Goal: Information Seeking & Learning: Compare options

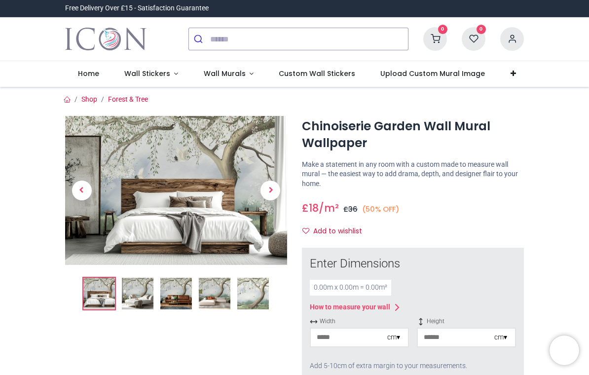
click at [165, 76] on span "Wall Stickers" at bounding box center [147, 74] width 46 height 10
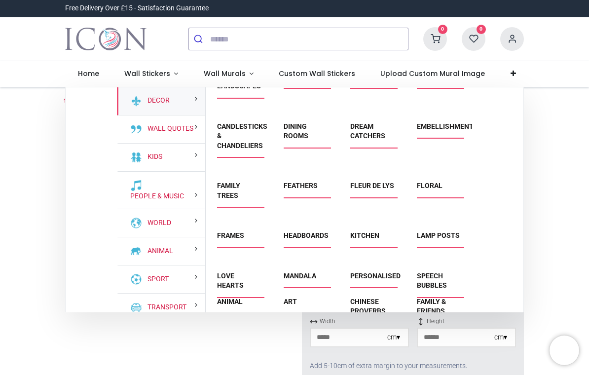
scroll to position [26, 0]
click at [442, 181] on link "Floral" at bounding box center [430, 185] width 26 height 8
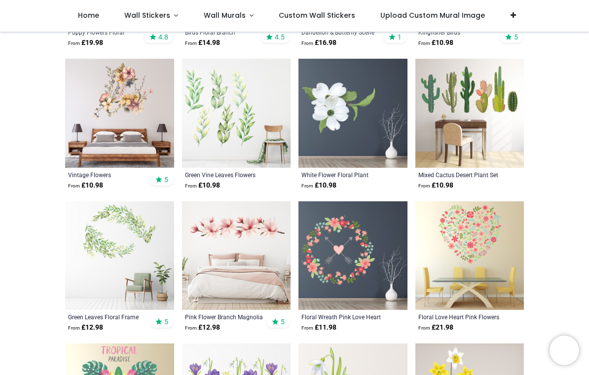
scroll to position [1016, 0]
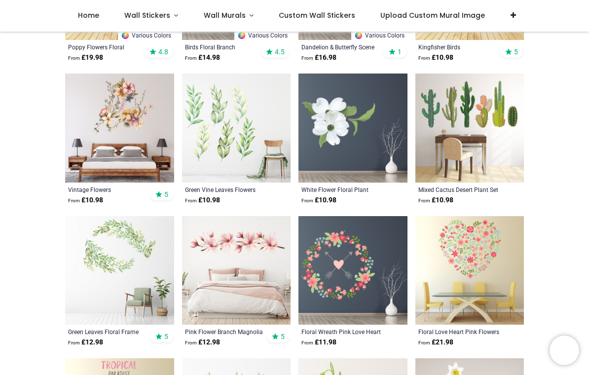
click at [152, 20] on span "Wall Stickers" at bounding box center [147, 15] width 46 height 10
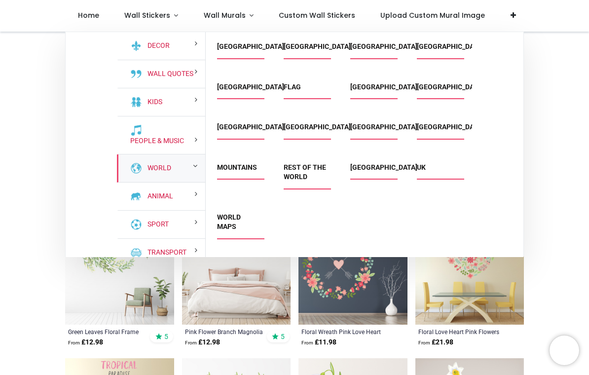
click at [171, 168] on link "World" at bounding box center [157, 168] width 28 height 10
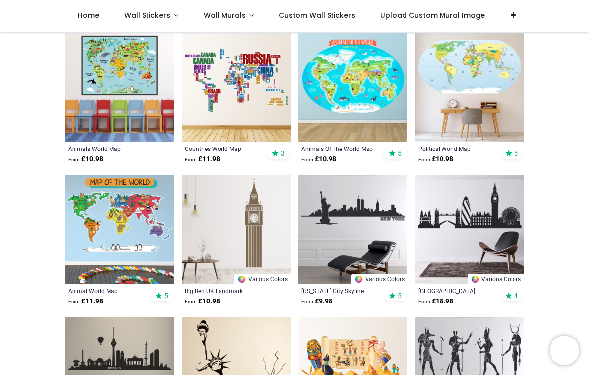
scroll to position [525, 0]
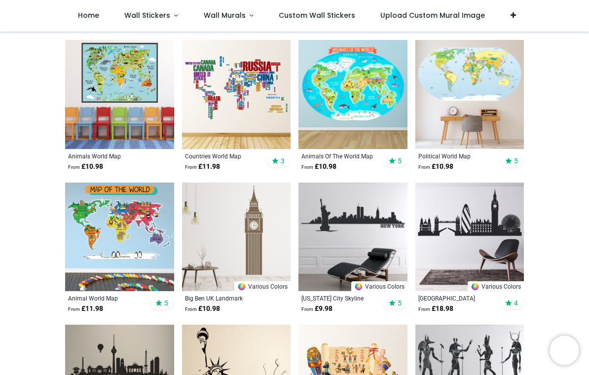
click at [167, 13] on span "Wall Stickers" at bounding box center [147, 15] width 46 height 10
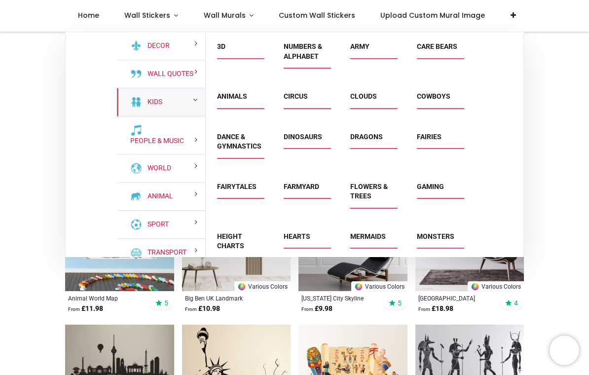
click at [176, 104] on div "Kids" at bounding box center [161, 102] width 88 height 28
click at [371, 192] on link "Flowers & Trees" at bounding box center [368, 191] width 37 height 18
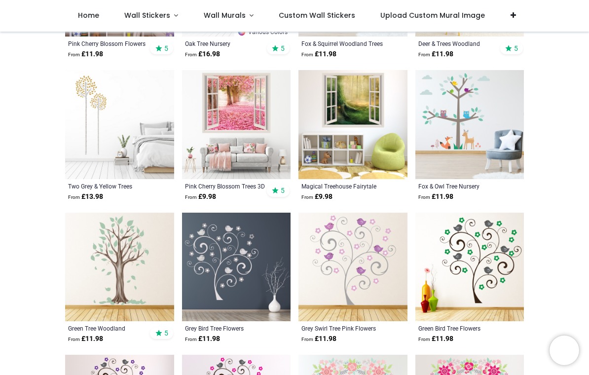
scroll to position [758, 0]
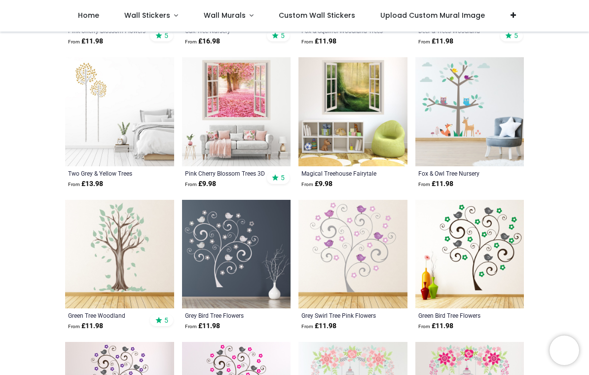
click at [168, 22] on link "Wall Stickers" at bounding box center [150, 16] width 79 height 32
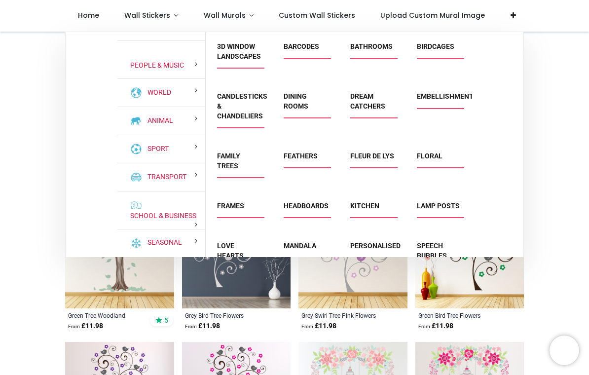
scroll to position [75, 0]
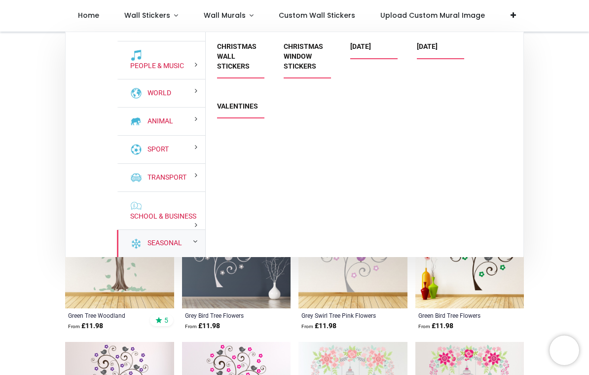
click at [182, 248] on link "Seasonal" at bounding box center [162, 243] width 38 height 10
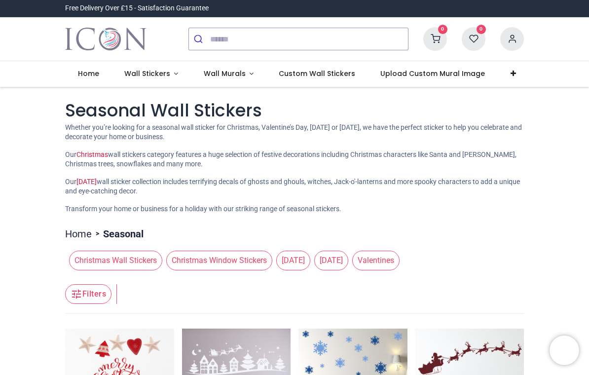
click at [155, 77] on span "Wall Stickers" at bounding box center [147, 74] width 46 height 10
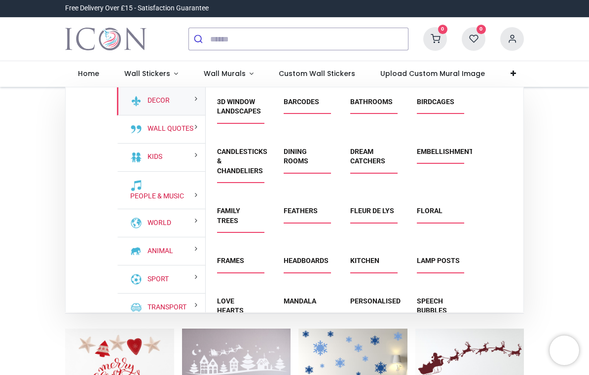
click at [173, 212] on div "World" at bounding box center [161, 223] width 88 height 28
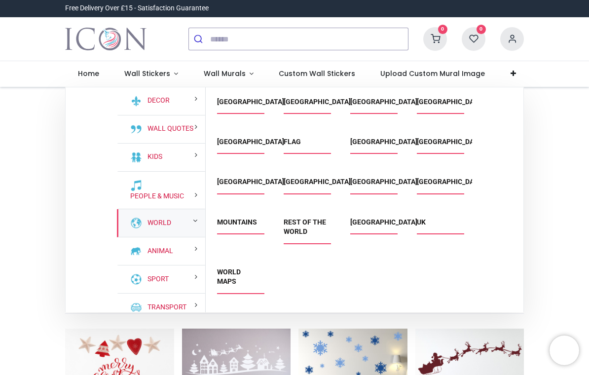
click at [244, 224] on link "Mountains" at bounding box center [237, 222] width 40 height 8
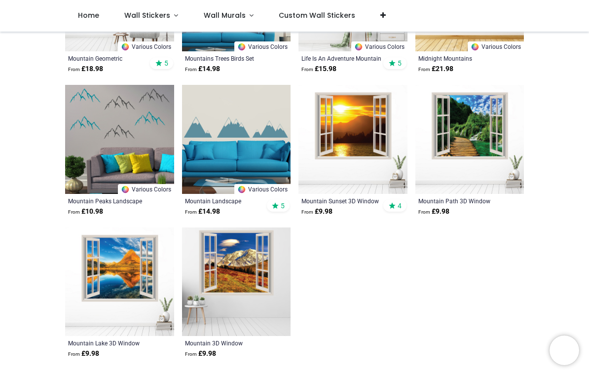
scroll to position [533, 0]
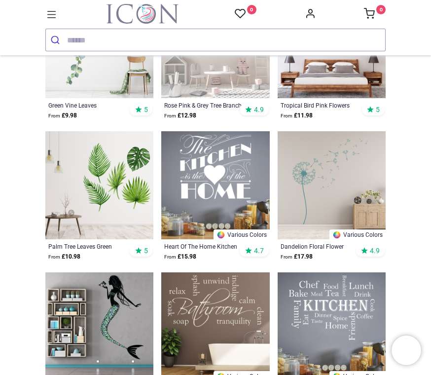
scroll to position [410, 0]
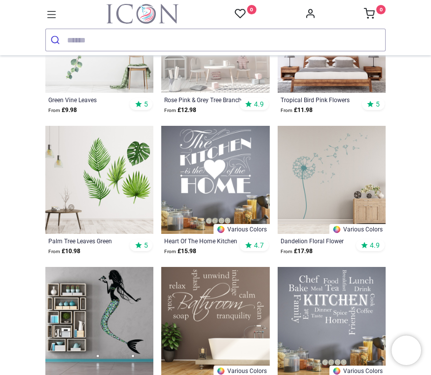
click at [123, 187] on img at bounding box center [99, 180] width 108 height 108
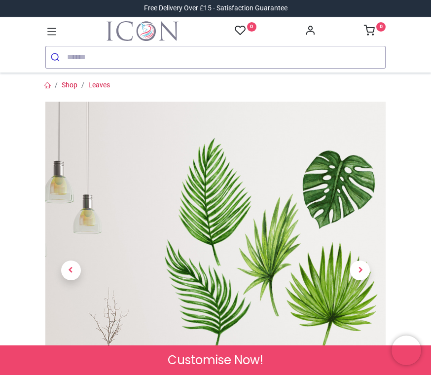
click at [76, 86] on link "Shop" at bounding box center [70, 85] width 16 height 8
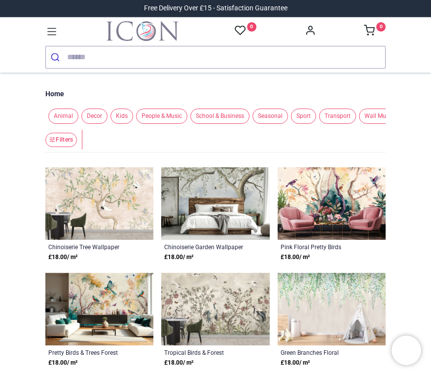
click at [118, 229] on img at bounding box center [99, 203] width 108 height 72
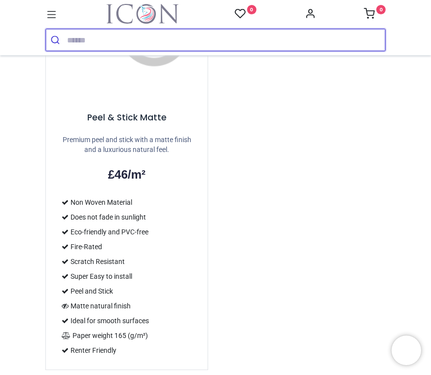
scroll to position [1527, 0]
